Goal: Check status: Check status

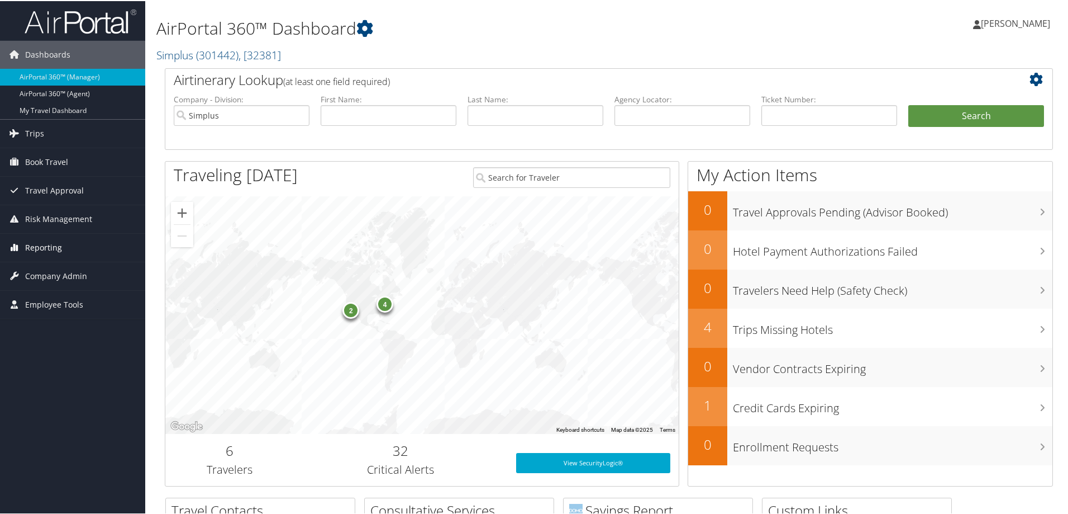
click at [31, 249] on span "Reporting" at bounding box center [43, 246] width 37 height 28
click at [42, 359] on span "Company Admin" at bounding box center [56, 359] width 62 height 28
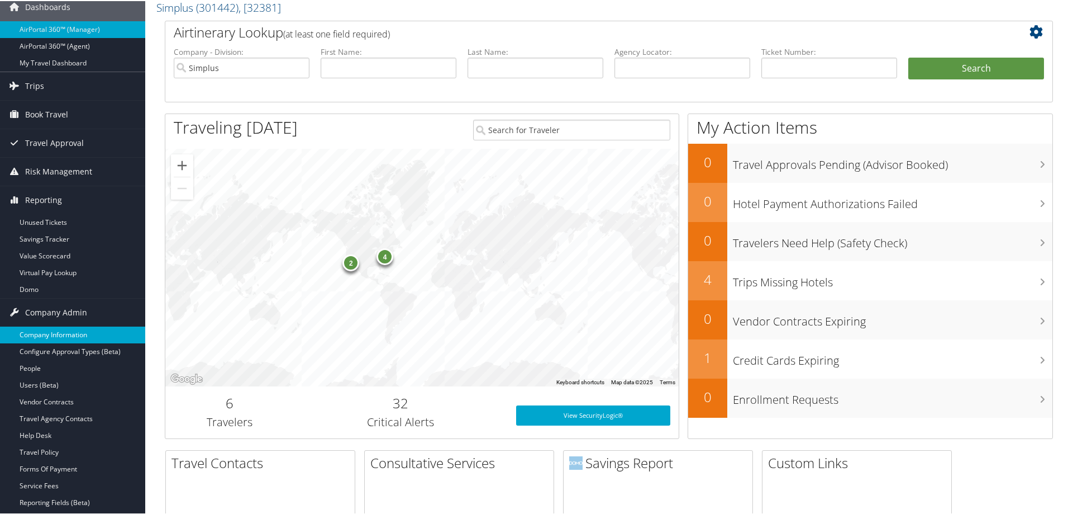
scroll to position [168, 0]
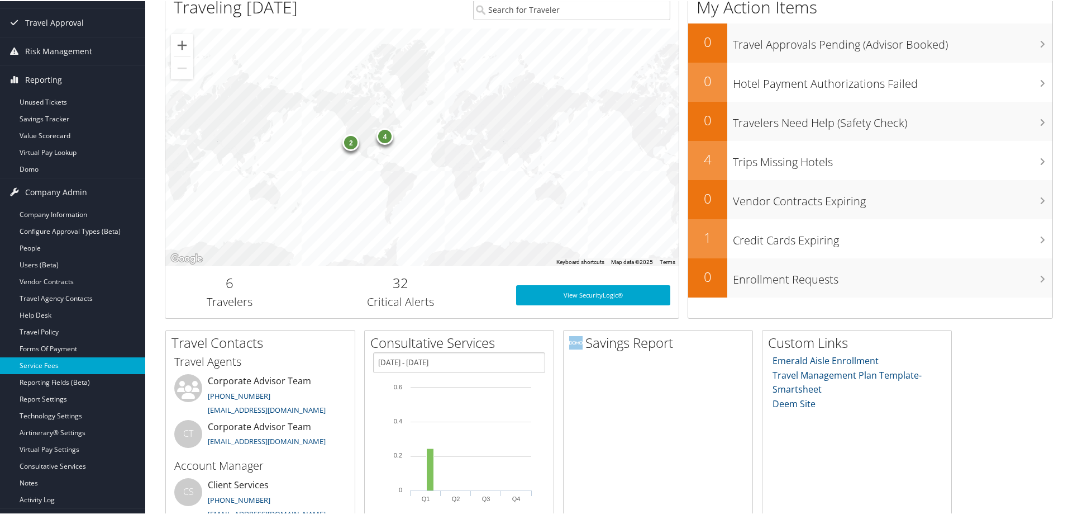
click at [61, 362] on link "Service Fees" at bounding box center [72, 364] width 145 height 17
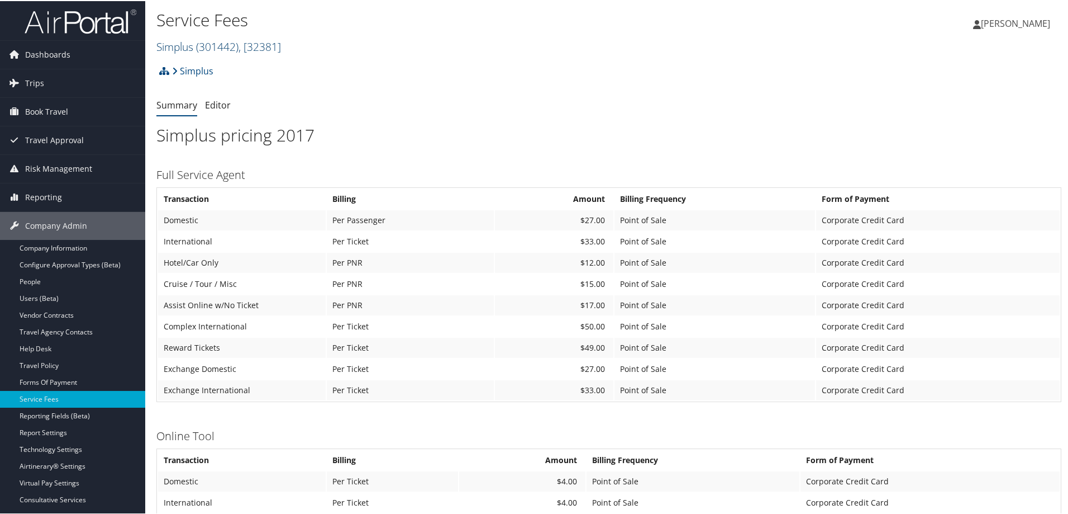
click at [175, 51] on link "Simplus ( 301442 ) , [ 32381 ]" at bounding box center [218, 45] width 125 height 15
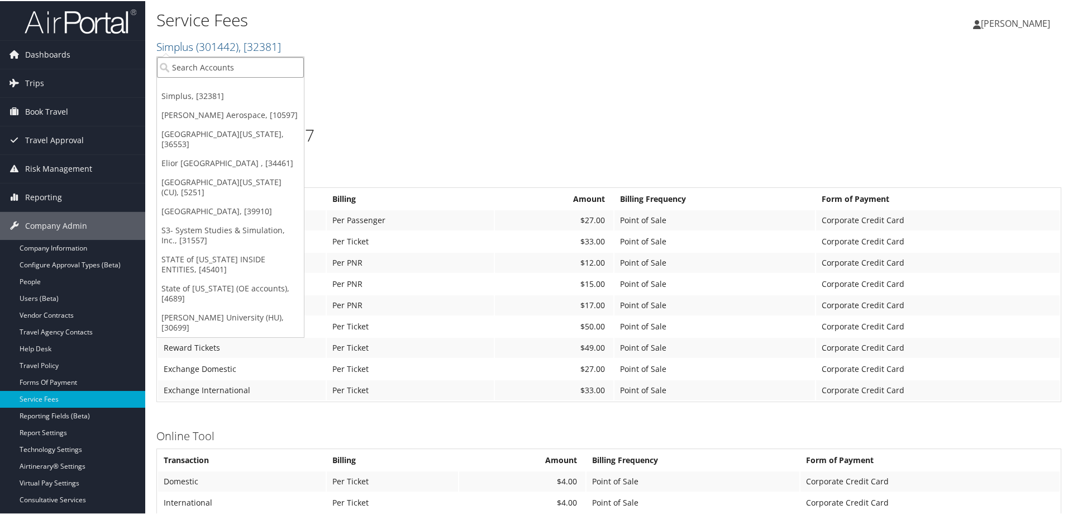
click at [192, 71] on input "search" at bounding box center [230, 66] width 147 height 21
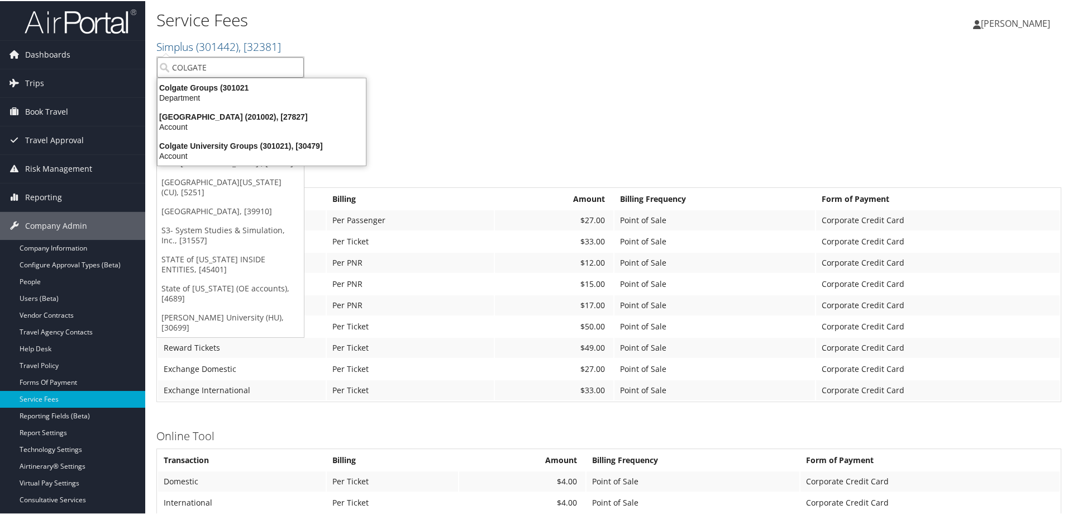
type input "COLGATE"
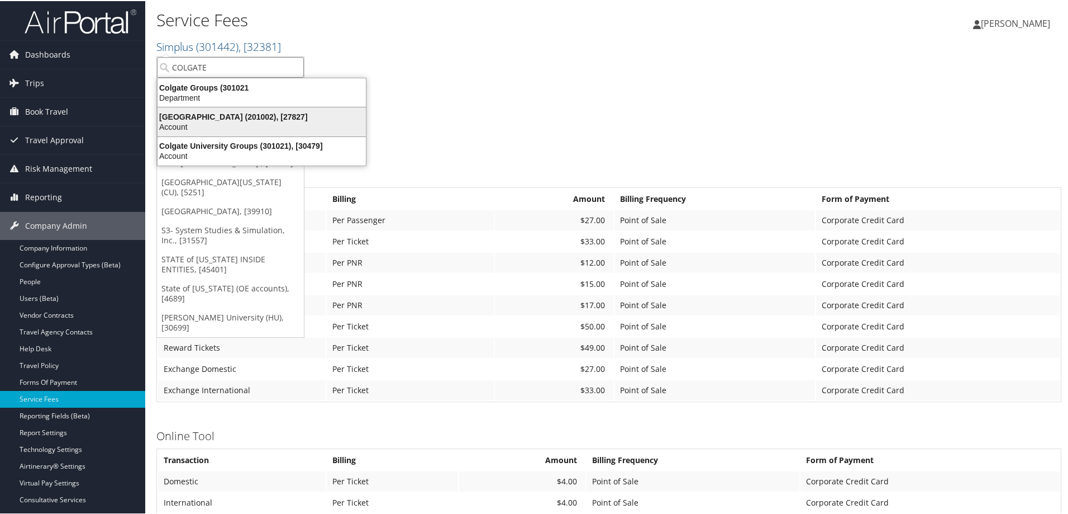
click at [194, 114] on div "Colgate University (201002), [27827]" at bounding box center [262, 116] width 222 height 10
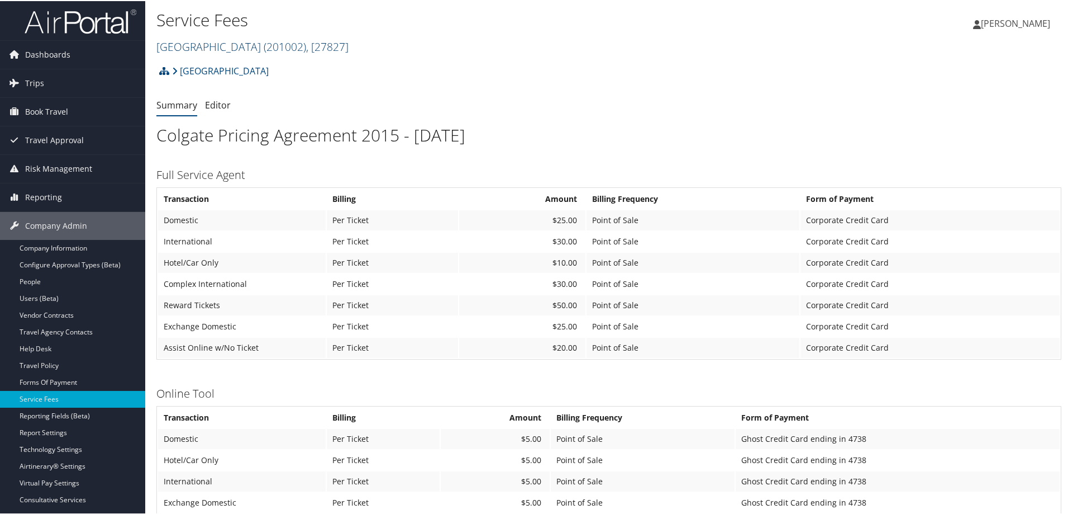
click at [206, 40] on link "[GEOGRAPHIC_DATA] ( 201002 ) , [ 27827 ]" at bounding box center [252, 45] width 192 height 15
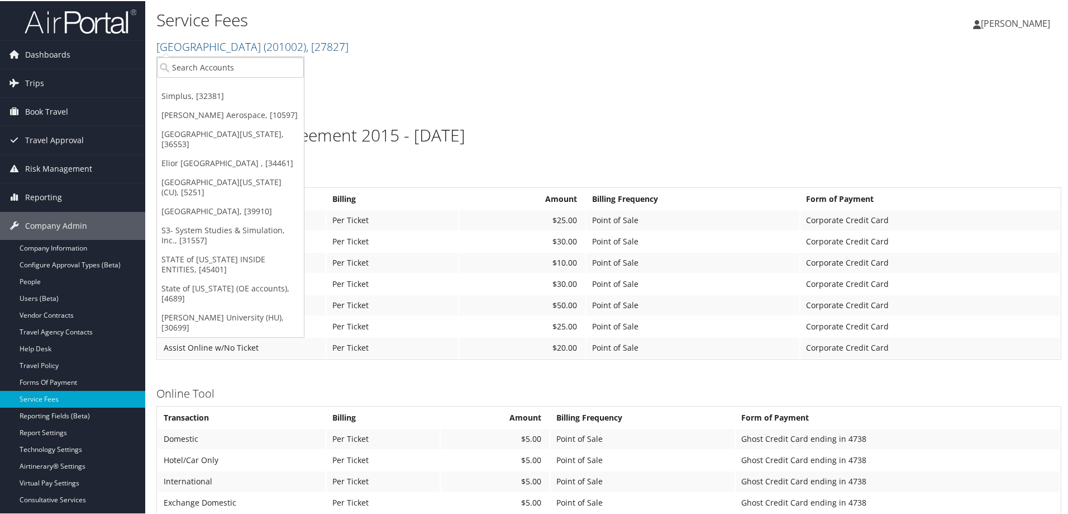
click at [383, 46] on h2 "[GEOGRAPHIC_DATA] ( 201002 ) , [ 27827 ]" at bounding box center [458, 44] width 604 height 19
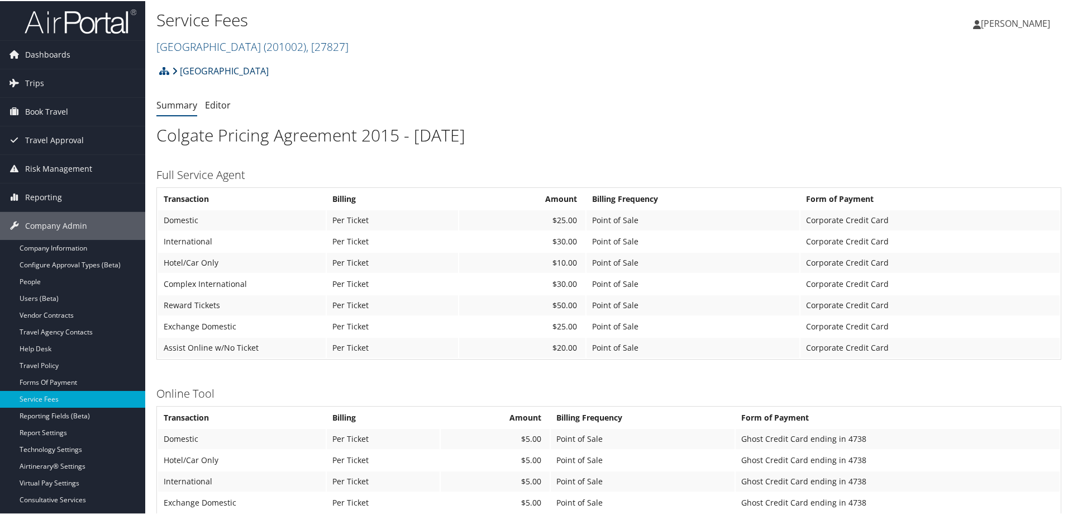
click at [241, 68] on link "[GEOGRAPHIC_DATA]" at bounding box center [220, 70] width 97 height 22
click at [178, 48] on link "Colgate University ( 201002 ) , [ 27827 ]" at bounding box center [252, 45] width 192 height 15
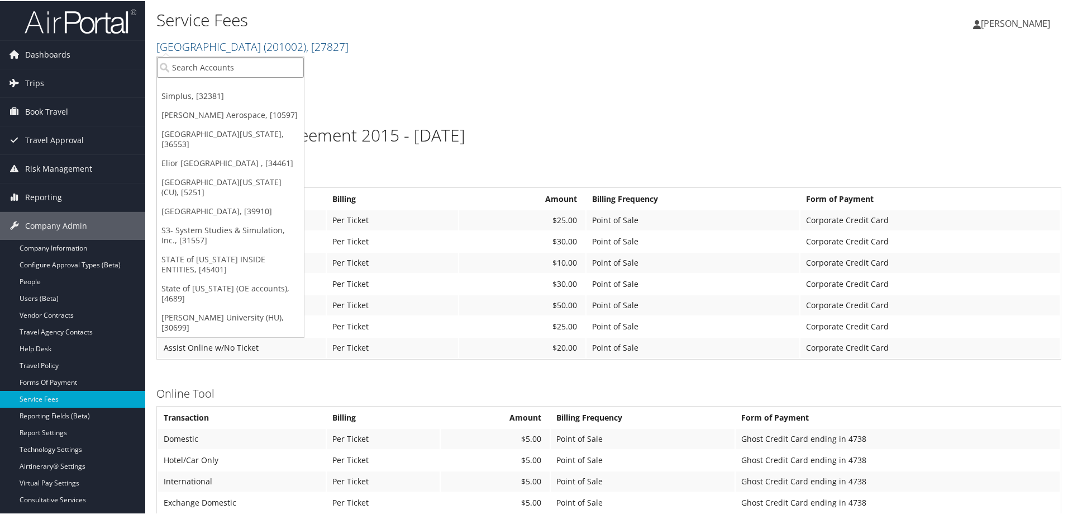
click at [235, 75] on input "search" at bounding box center [230, 66] width 147 height 21
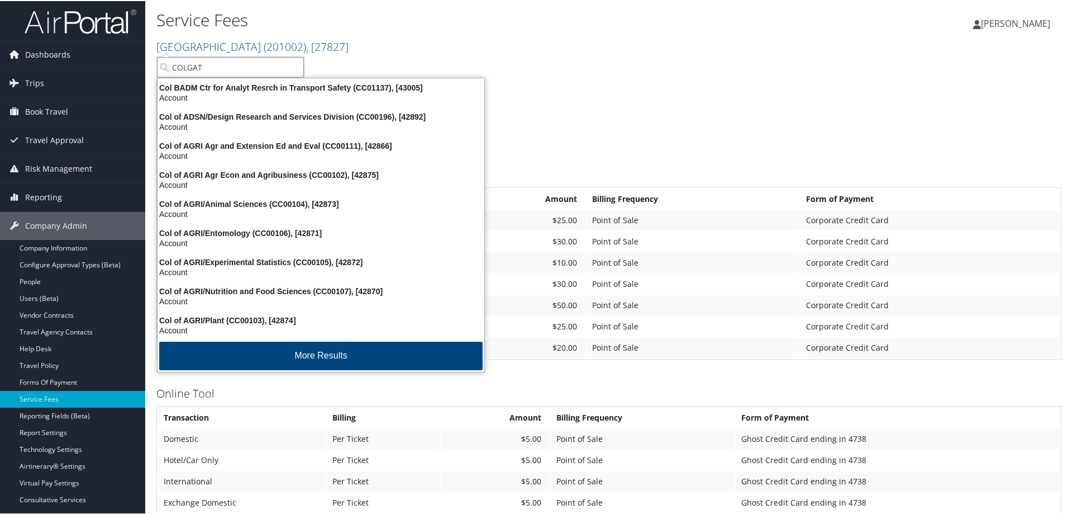
type input "COLGATE"
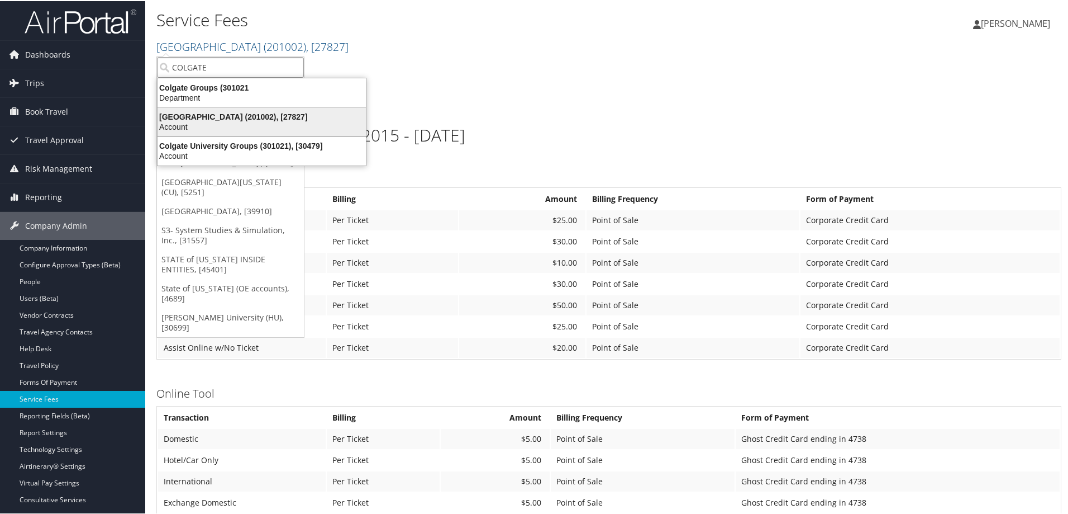
click at [271, 118] on div "Colgate University (201002), [27827]" at bounding box center [262, 116] width 222 height 10
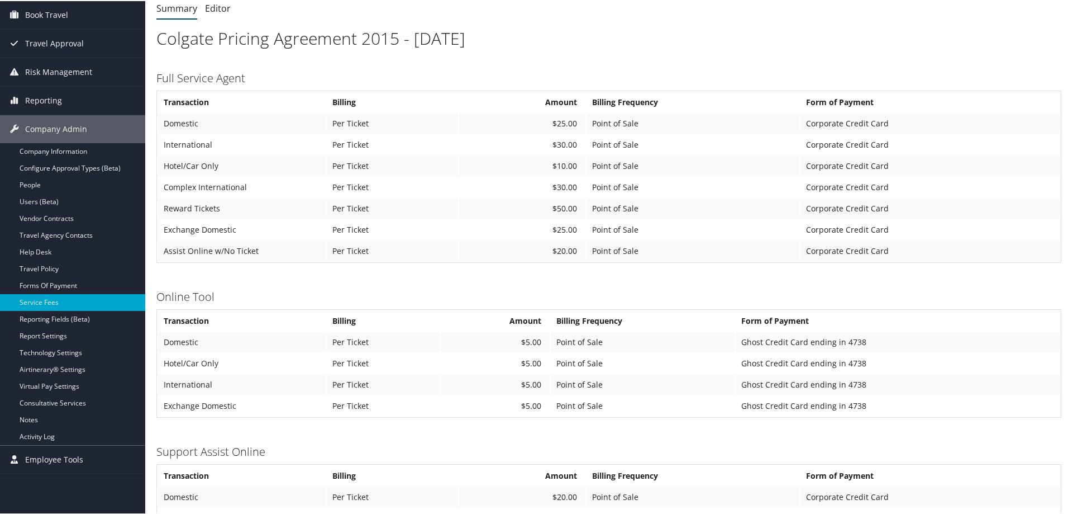
scroll to position [78, 0]
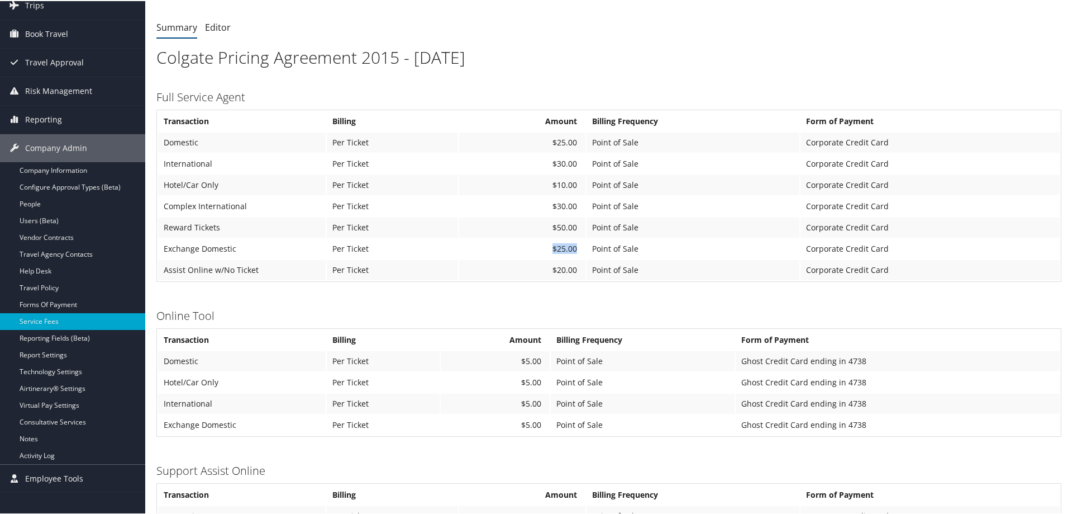
drag, startPoint x: 575, startPoint y: 248, endPoint x: 533, endPoint y: 250, distance: 42.0
click at [533, 250] on td "$25.00" at bounding box center [522, 248] width 126 height 20
drag, startPoint x: 577, startPoint y: 164, endPoint x: 545, endPoint y: 163, distance: 32.4
click at [545, 163] on td "$30.00" at bounding box center [522, 163] width 126 height 20
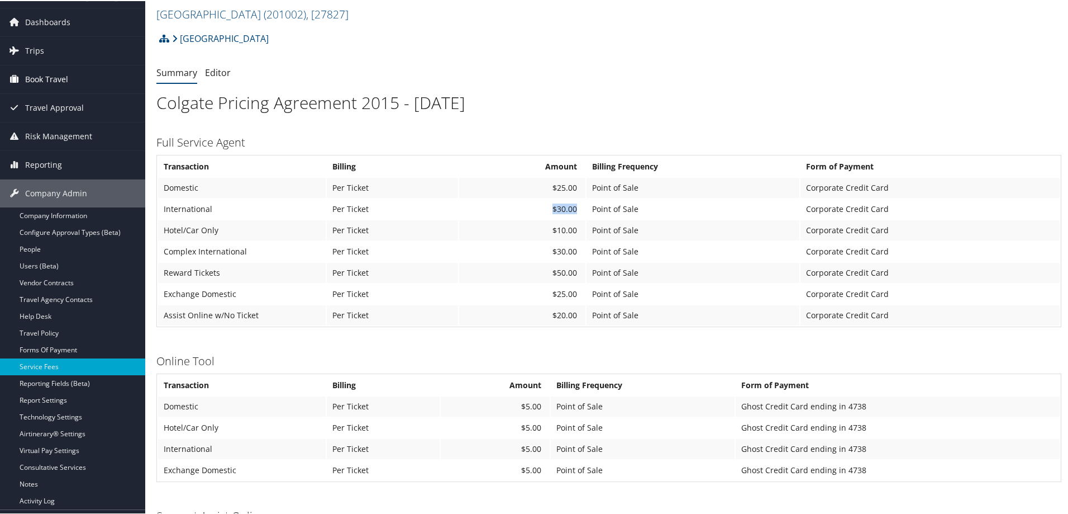
scroll to position [0, 0]
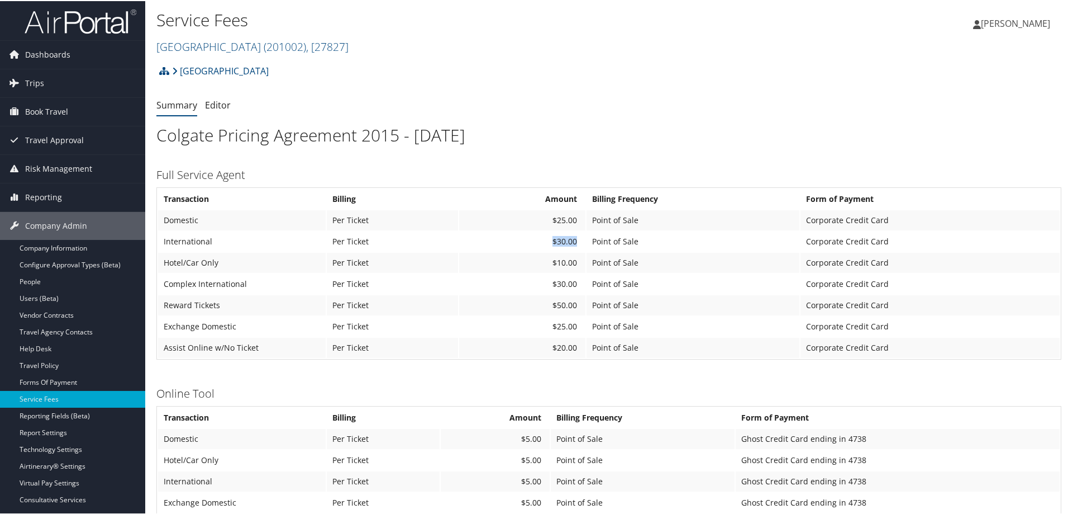
click at [68, 8] on img at bounding box center [81, 20] width 112 height 26
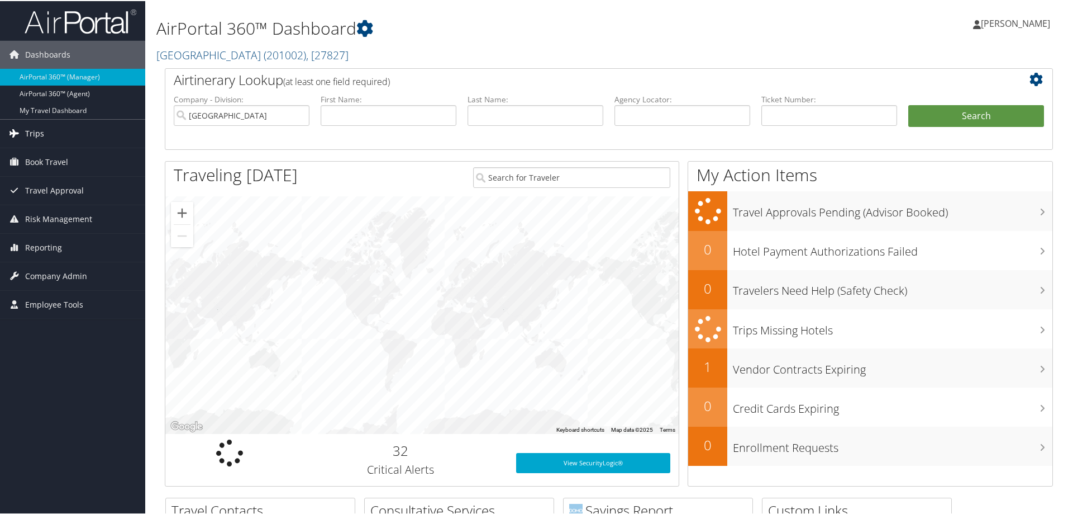
click at [34, 135] on span "Trips" at bounding box center [34, 132] width 19 height 28
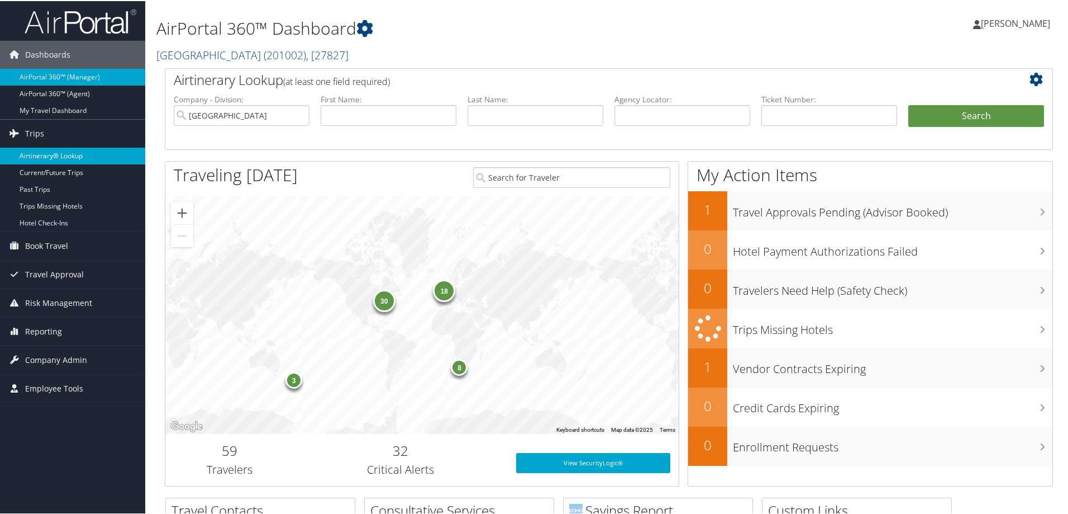
click at [40, 158] on link "Airtinerary® Lookup" at bounding box center [72, 154] width 145 height 17
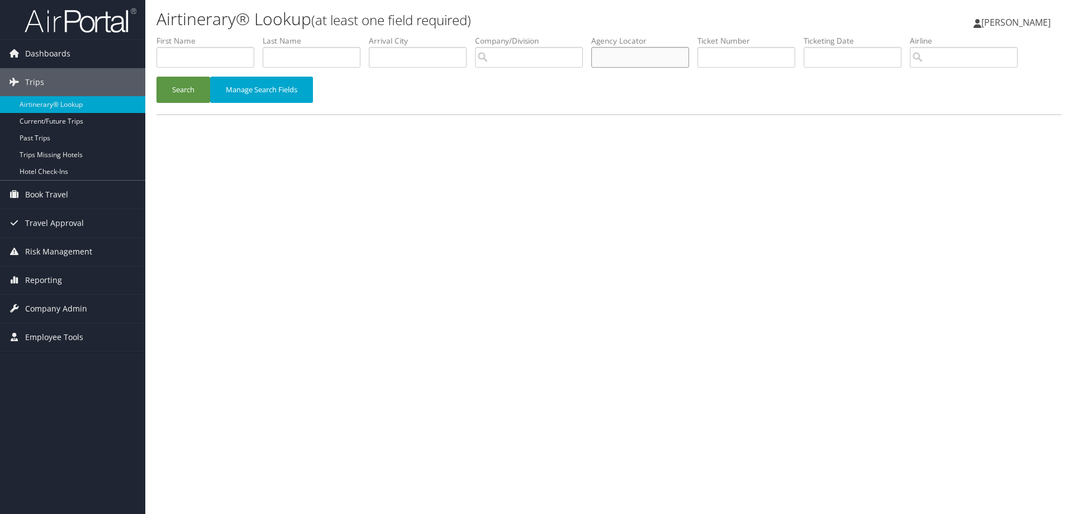
click at [617, 55] on input "text" at bounding box center [640, 57] width 98 height 21
paste input "DG8VVJ"
type input "DG8VVJ"
click at [191, 96] on button "Search" at bounding box center [183, 90] width 54 height 26
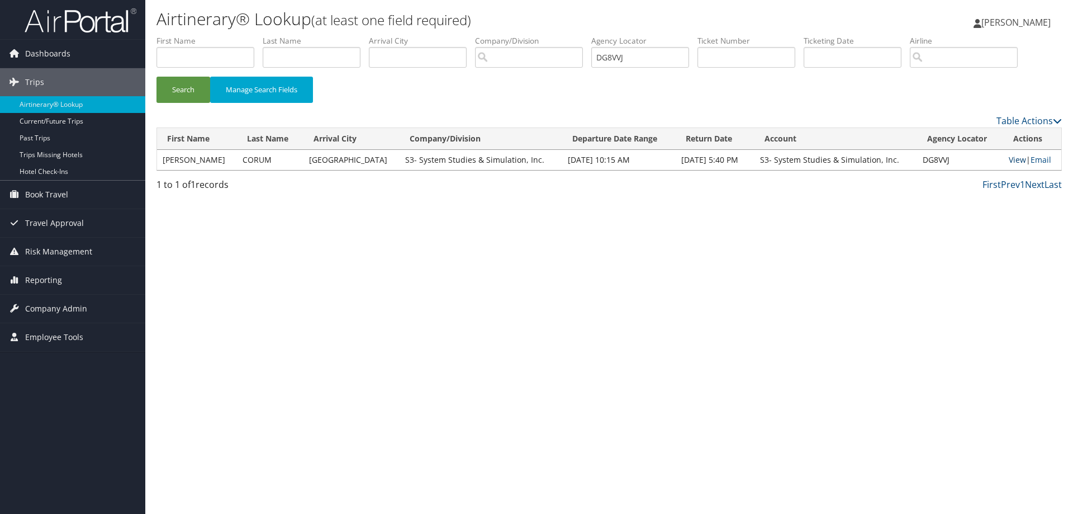
click at [1013, 163] on link "View" at bounding box center [1017, 159] width 17 height 11
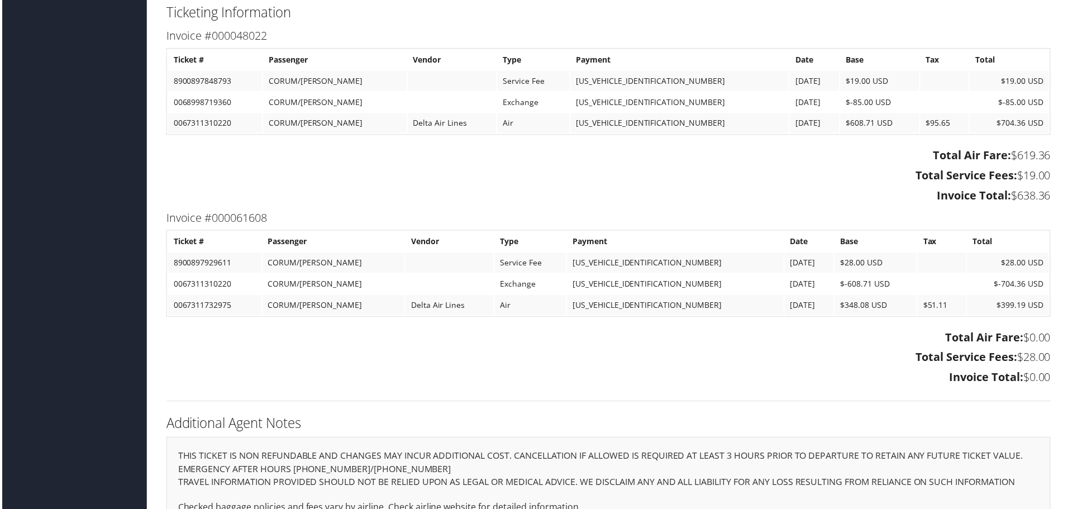
scroll to position [1367, 0]
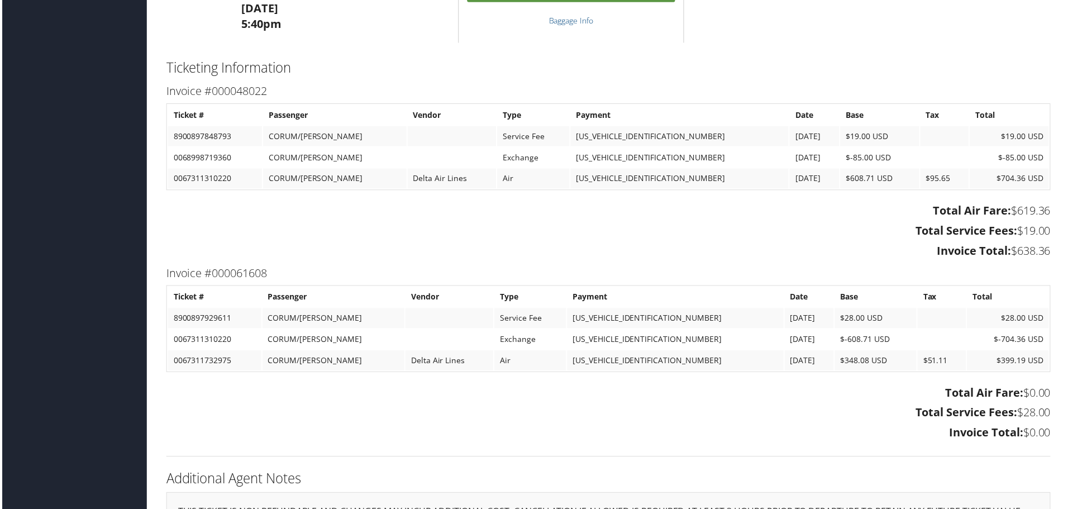
click at [847, 350] on td "$-608.71 USD" at bounding box center [878, 341] width 82 height 20
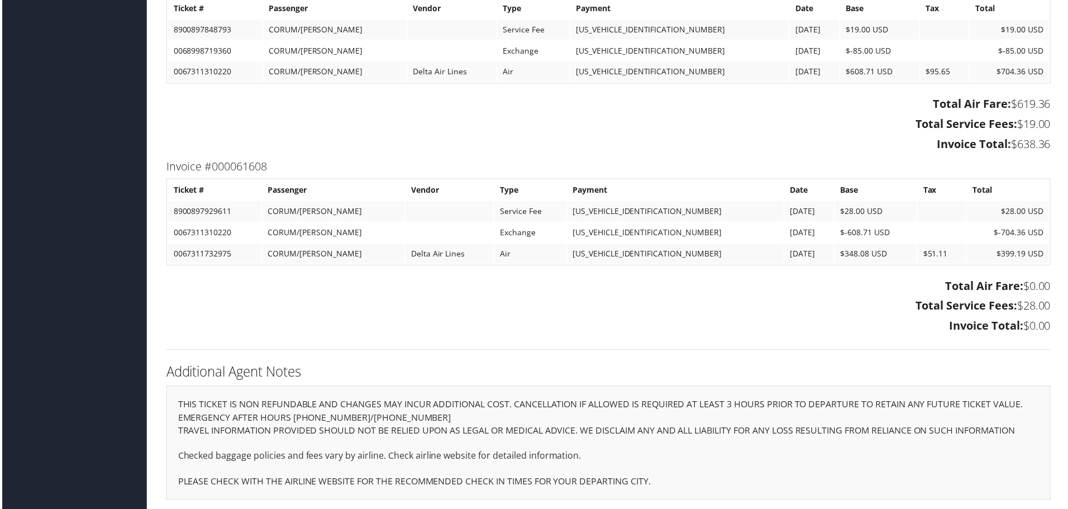
scroll to position [1479, 0]
drag, startPoint x: 1040, startPoint y: 252, endPoint x: 961, endPoint y: 261, distance: 79.3
click at [961, 261] on table "Ticket # Passenger Vendor Type Payment Date Base Tax Total 8900897929611 CORUM/…" at bounding box center [609, 222] width 889 height 87
click at [970, 253] on td "$399.19 USD" at bounding box center [1011, 255] width 82 height 20
drag, startPoint x: 1059, startPoint y: 303, endPoint x: 1006, endPoint y: 297, distance: 53.4
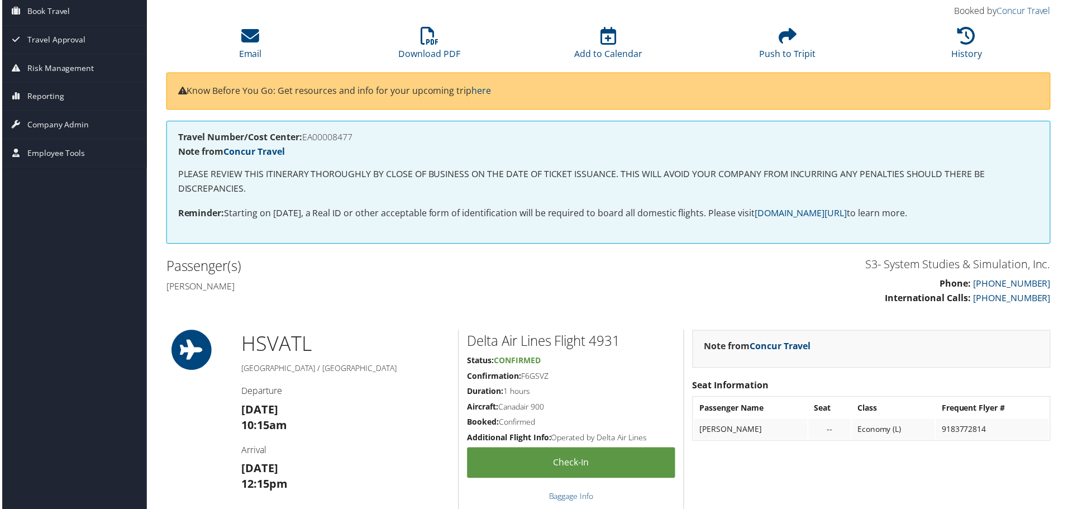
scroll to position [0, 0]
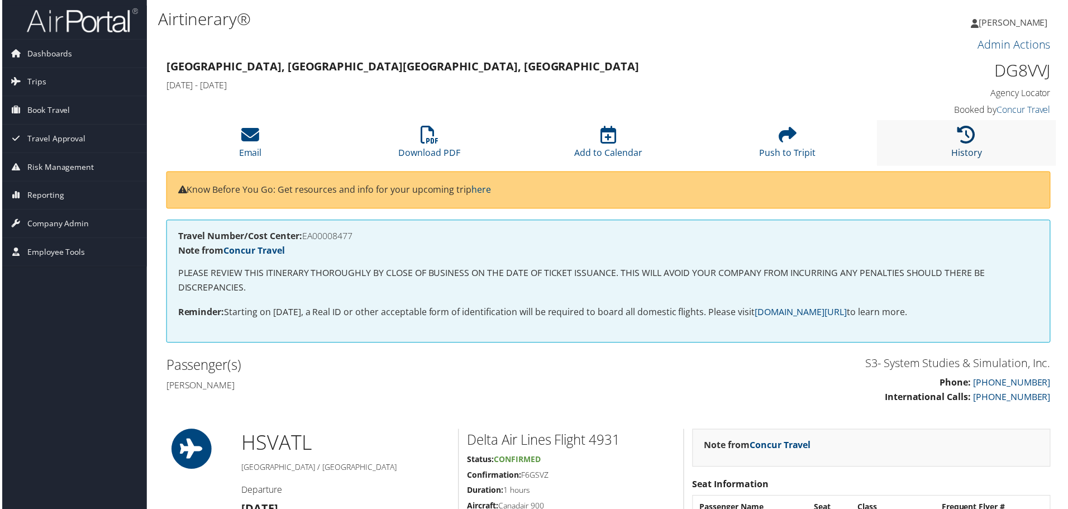
click at [967, 134] on icon at bounding box center [969, 135] width 18 height 18
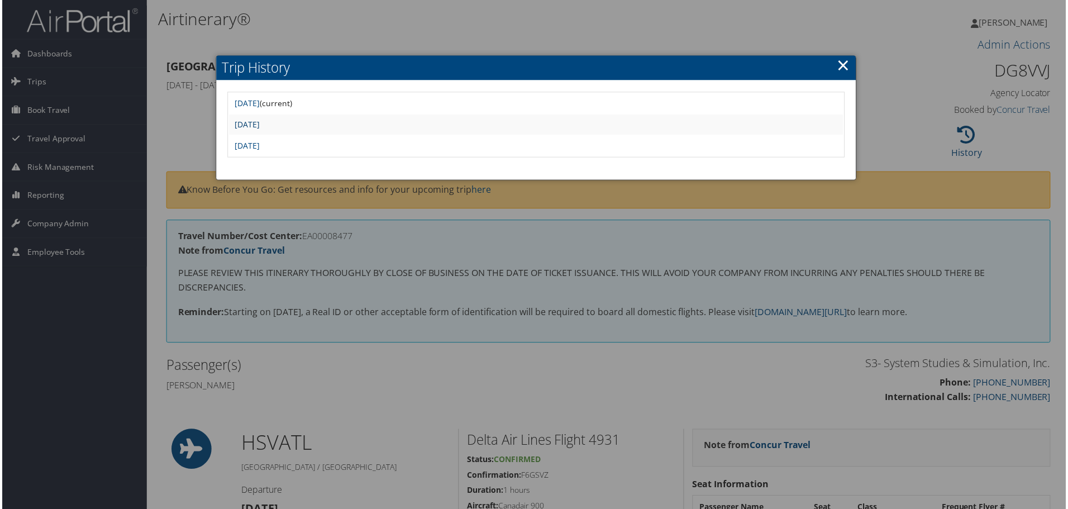
click at [259, 124] on link "Wed Sep 17 16:56:14 MDT 2025" at bounding box center [246, 125] width 25 height 11
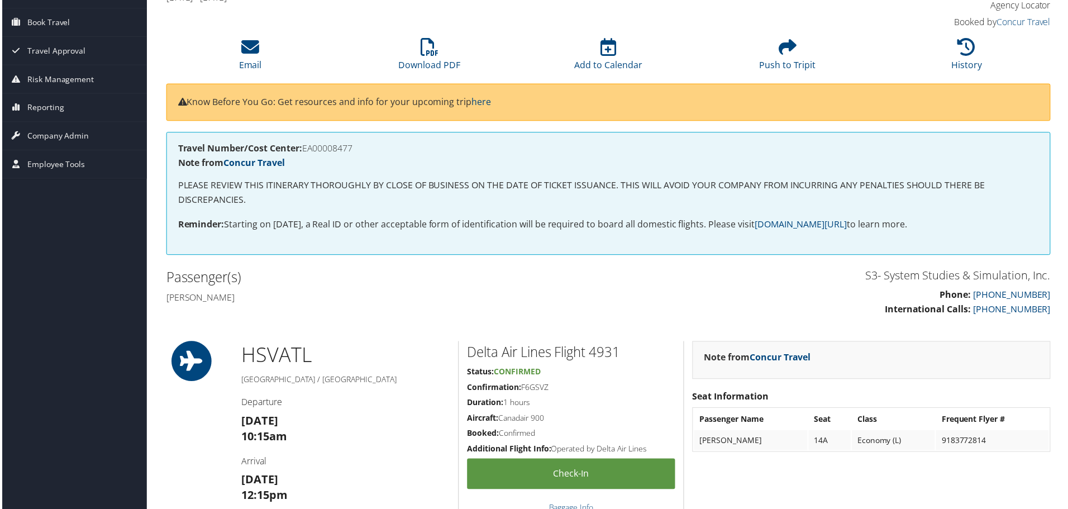
scroll to position [77, 0]
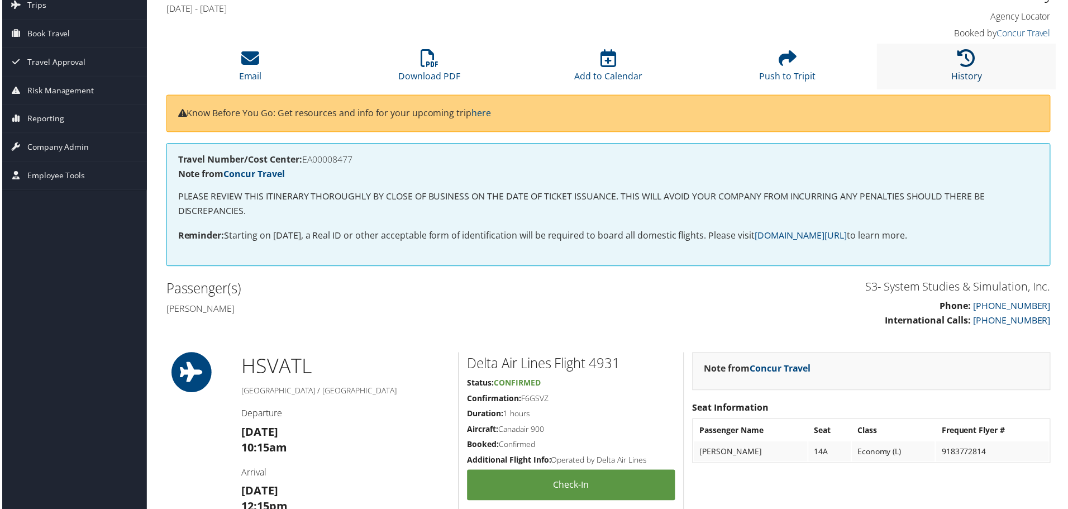
click at [969, 53] on icon at bounding box center [969, 58] width 18 height 18
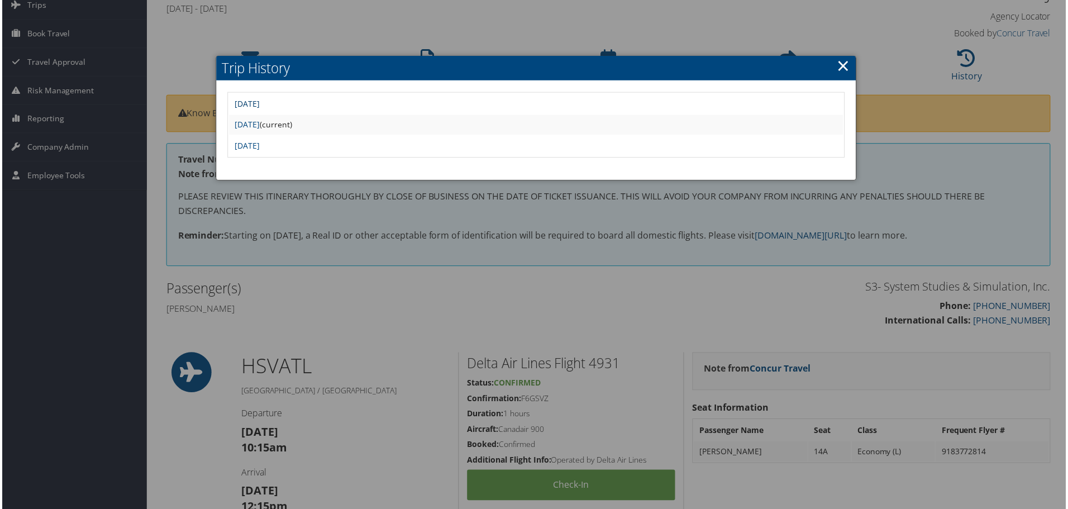
click at [259, 103] on link "Tue Sep 30 13:38:54 MDT 2025" at bounding box center [246, 103] width 25 height 11
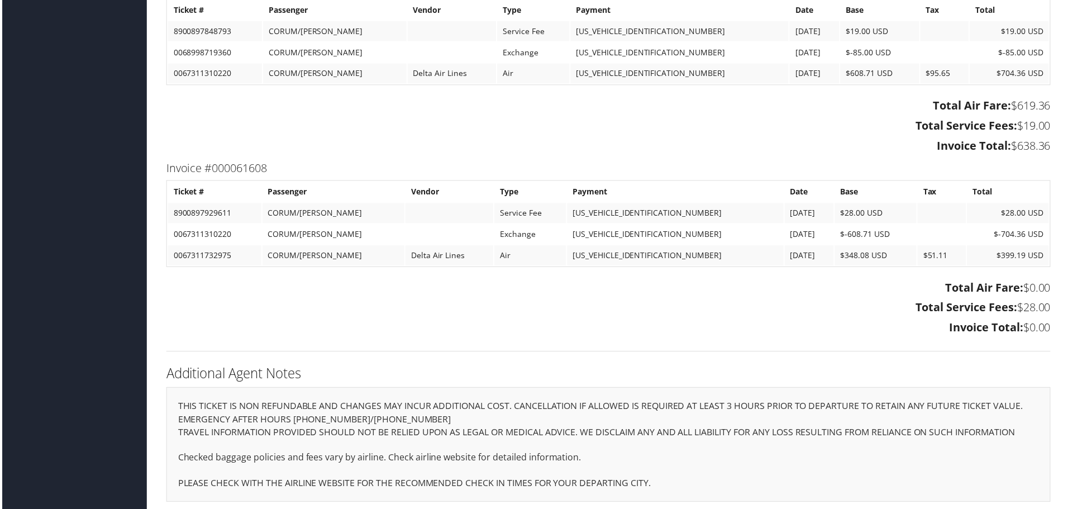
scroll to position [1479, 0]
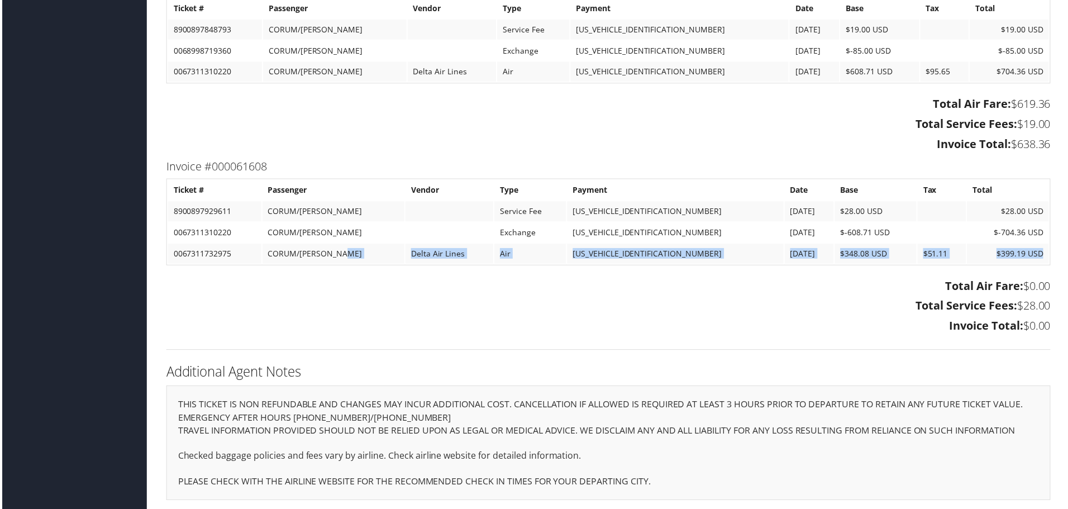
drag, startPoint x: 1044, startPoint y: 248, endPoint x: 324, endPoint y: 262, distance: 719.9
click at [329, 262] on table "Ticket # Passenger Vendor Type Payment Date Base Tax Total 8900897929611 CORUM/…" at bounding box center [609, 222] width 889 height 87
click at [566, 245] on td "Air" at bounding box center [531, 255] width 72 height 20
